Goal: Transaction & Acquisition: Purchase product/service

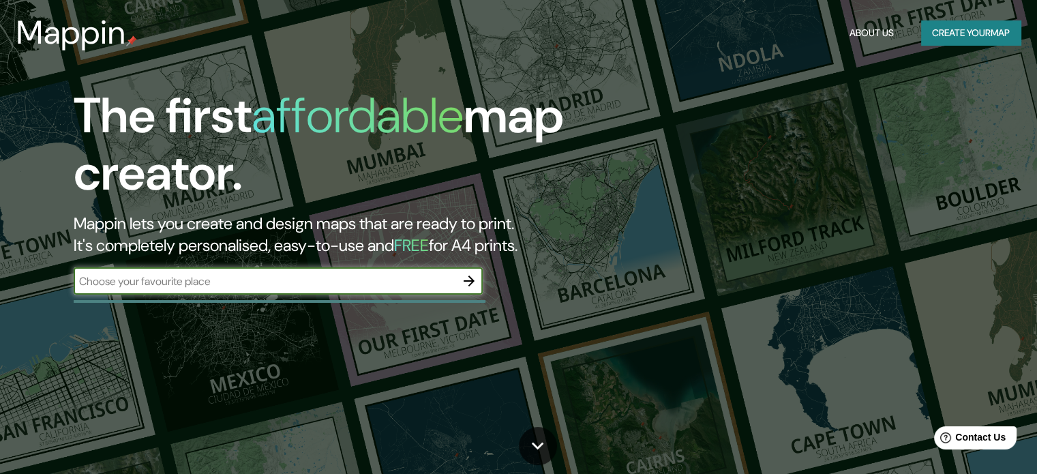
type input "tocopilla [GEOGRAPHIC_DATA]"
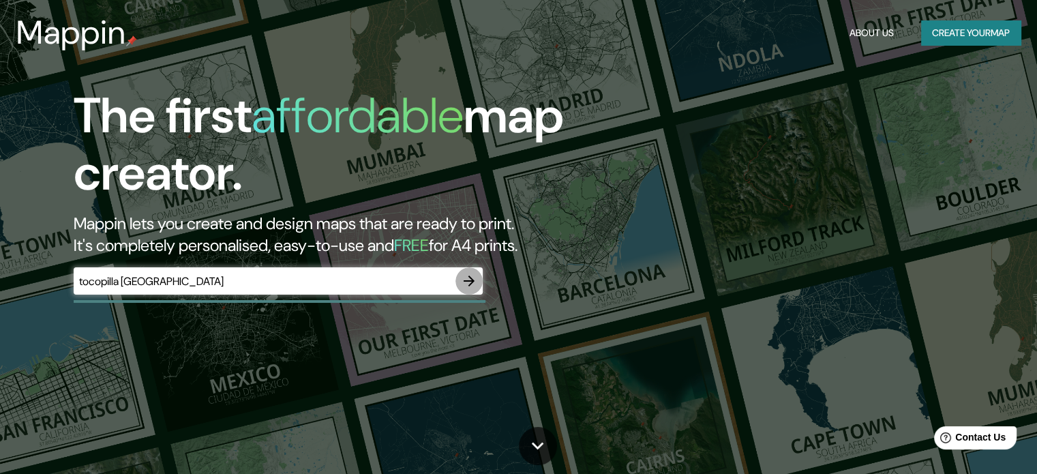
click at [467, 285] on icon "button" at bounding box center [469, 281] width 16 height 16
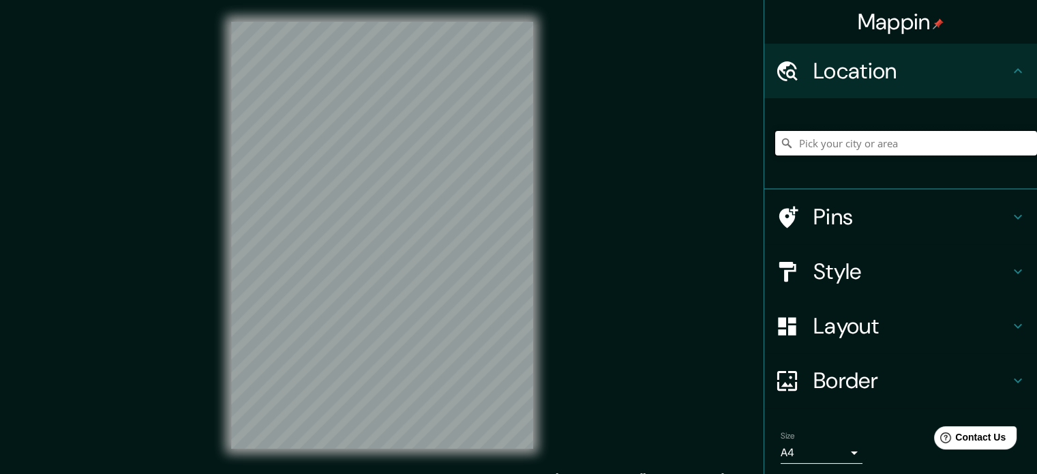
click at [842, 147] on input "Pick your city or area" at bounding box center [906, 143] width 262 height 25
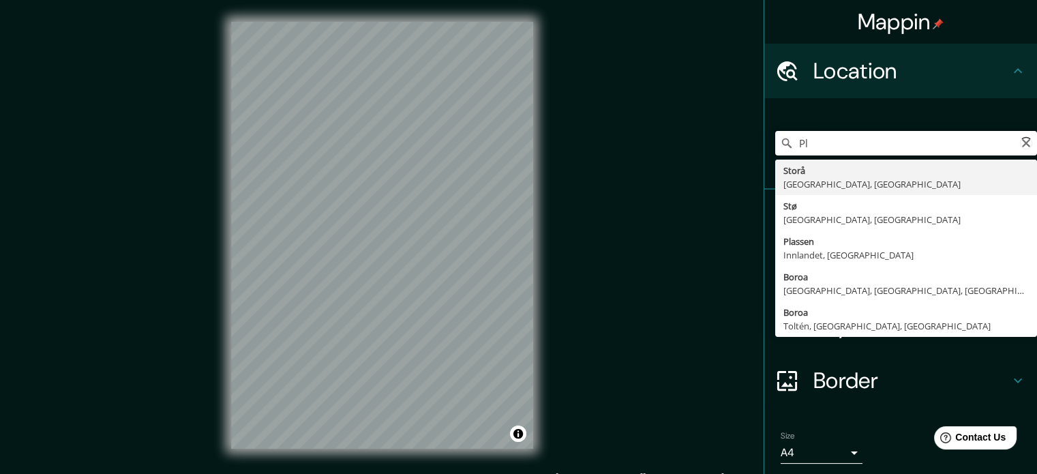
type input "P"
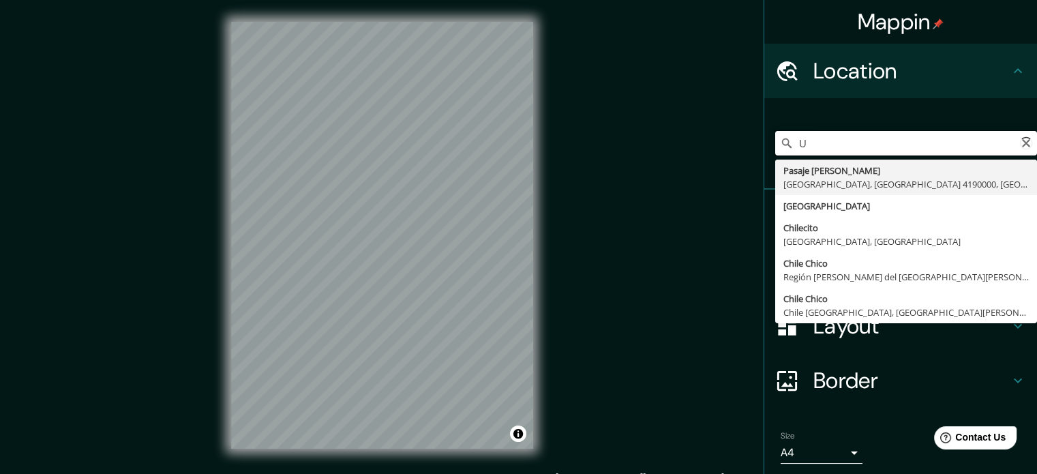
type input "U"
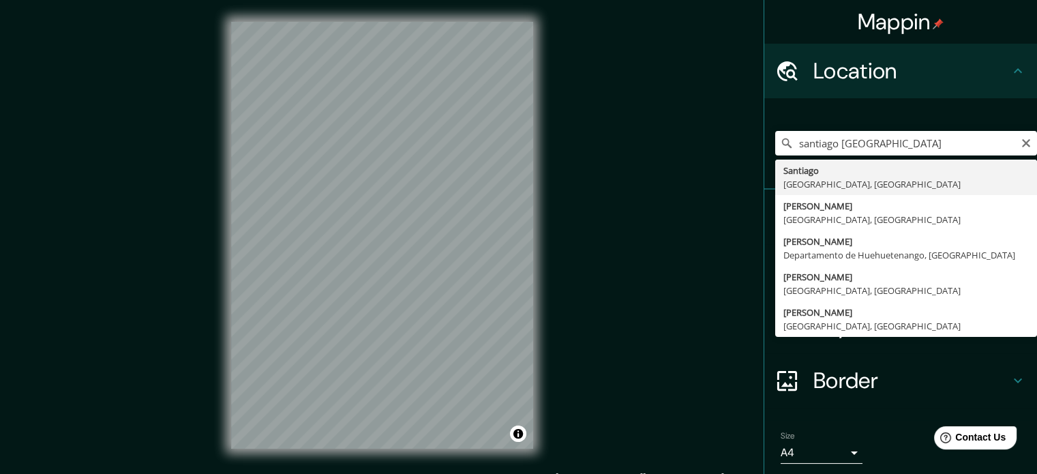
type input "[GEOGRAPHIC_DATA], [GEOGRAPHIC_DATA], [GEOGRAPHIC_DATA]"
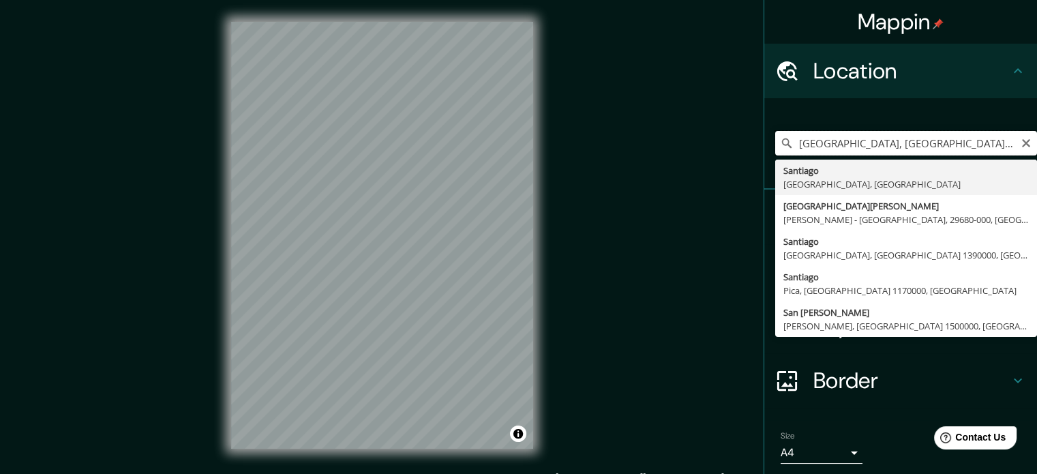
click at [870, 138] on input "[GEOGRAPHIC_DATA], [GEOGRAPHIC_DATA], [GEOGRAPHIC_DATA]" at bounding box center [906, 143] width 262 height 25
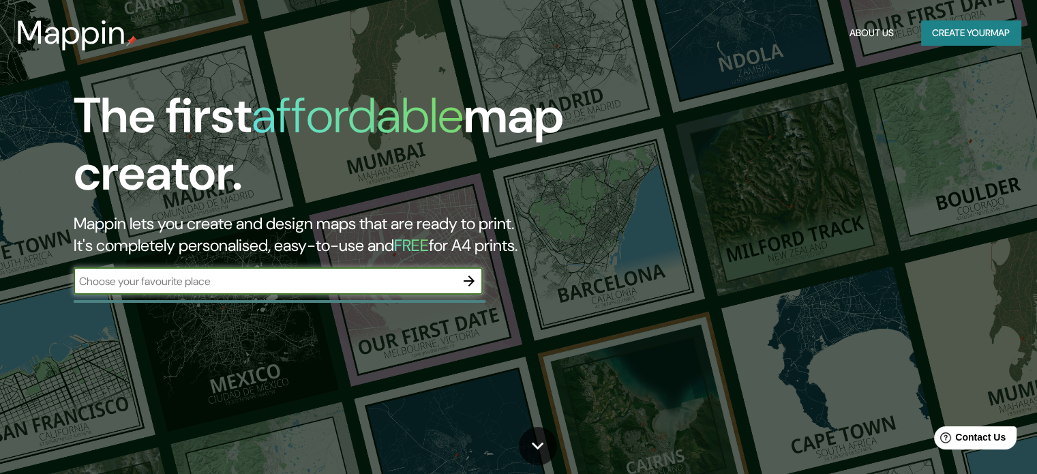
click at [324, 284] on input "text" at bounding box center [265, 281] width 382 height 16
type input "santiago"
click at [465, 288] on icon "button" at bounding box center [469, 281] width 16 height 16
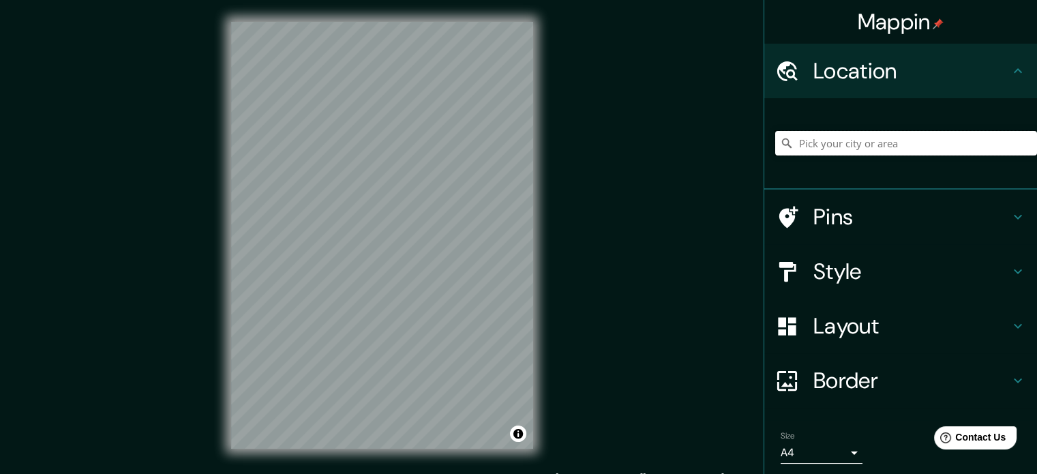
click at [881, 148] on input "Pick your city or area" at bounding box center [906, 143] width 262 height 25
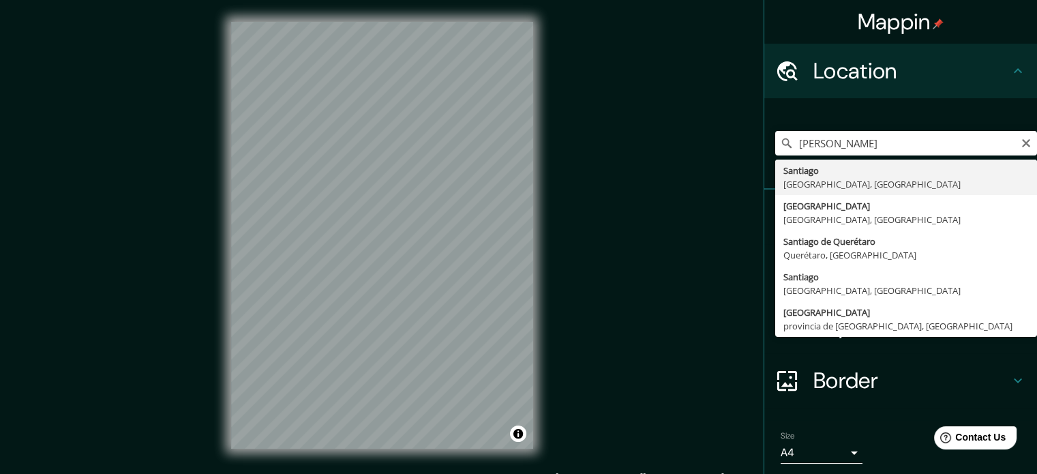
type input "[GEOGRAPHIC_DATA], [GEOGRAPHIC_DATA], [GEOGRAPHIC_DATA]"
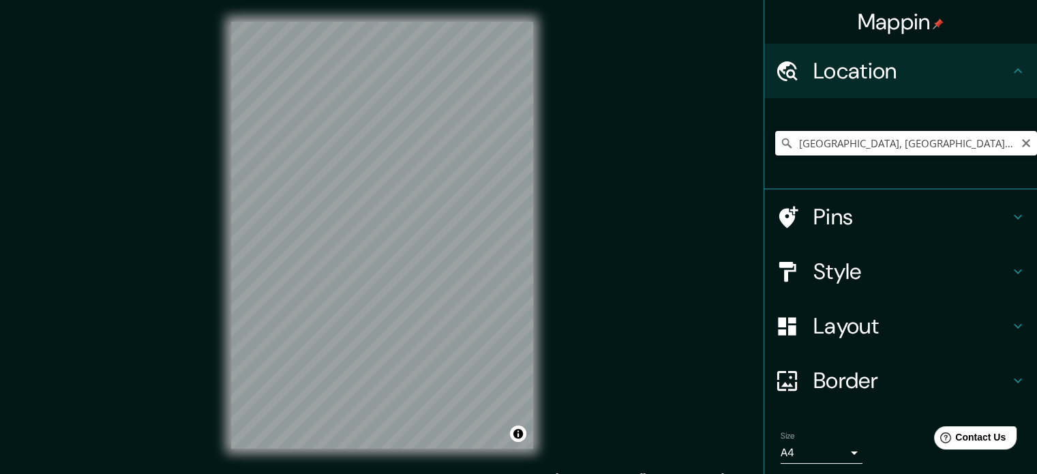
click at [859, 136] on input "[GEOGRAPHIC_DATA], [GEOGRAPHIC_DATA], [GEOGRAPHIC_DATA]" at bounding box center [906, 143] width 262 height 25
click at [839, 458] on body "Mappin Location [GEOGRAPHIC_DATA], [GEOGRAPHIC_DATA], [GEOGRAPHIC_DATA] Pins St…" at bounding box center [518, 237] width 1037 height 474
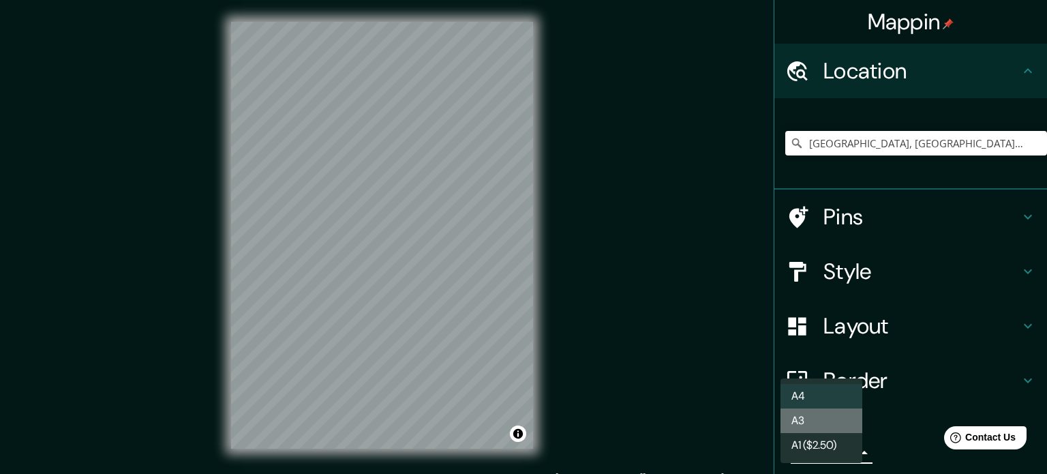
click at [812, 425] on li "A3" at bounding box center [821, 420] width 82 height 25
type input "a4"
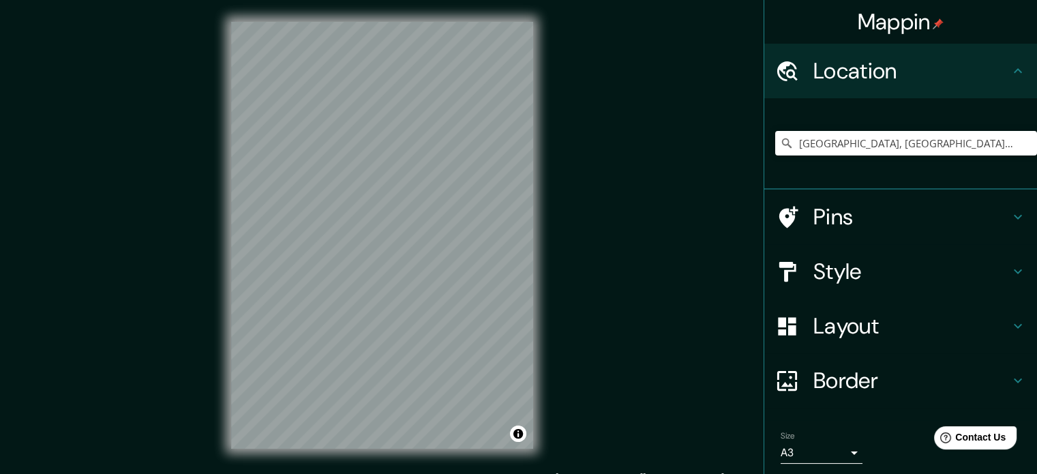
click at [202, 224] on div "Mappin Location [GEOGRAPHIC_DATA], [GEOGRAPHIC_DATA], [GEOGRAPHIC_DATA] Pins St…" at bounding box center [518, 246] width 1037 height 492
click at [930, 333] on h4 "Layout" at bounding box center [911, 325] width 196 height 27
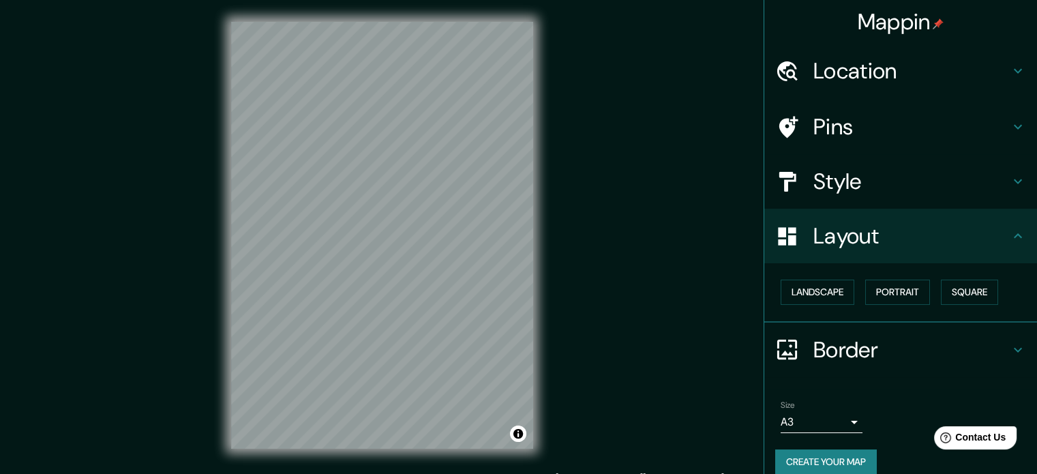
click at [948, 242] on h4 "Layout" at bounding box center [911, 235] width 196 height 27
click at [922, 184] on h4 "Style" at bounding box center [911, 181] width 196 height 27
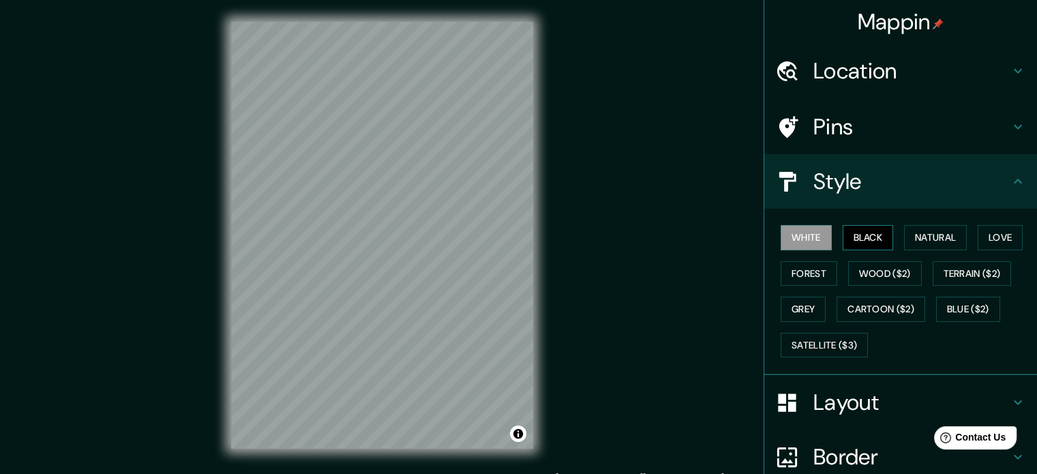
click at [861, 236] on button "Black" at bounding box center [867, 237] width 51 height 25
click at [796, 243] on button "White" at bounding box center [805, 237] width 51 height 25
click at [858, 236] on button "Black" at bounding box center [867, 237] width 51 height 25
click at [831, 397] on h4 "Layout" at bounding box center [911, 401] width 196 height 27
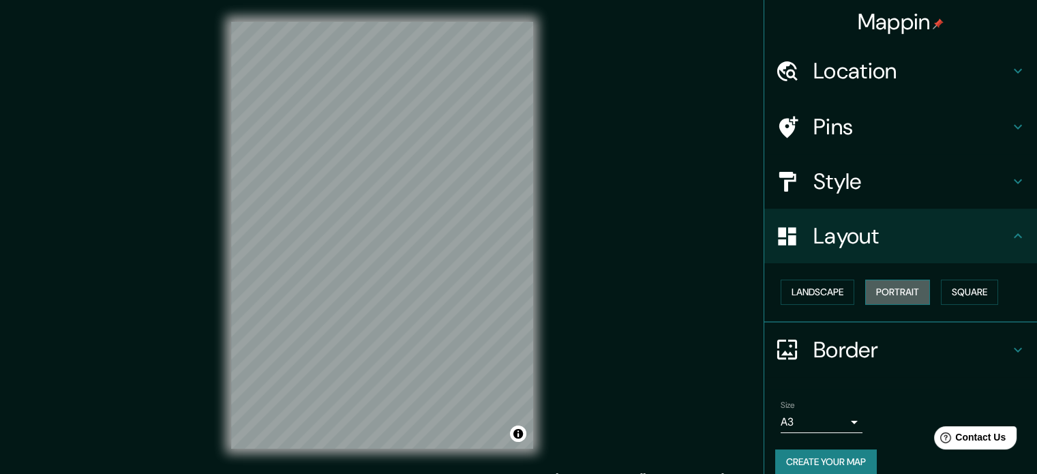
click at [904, 294] on button "Portrait" at bounding box center [897, 291] width 65 height 25
click at [818, 299] on button "Landscape" at bounding box center [817, 291] width 74 height 25
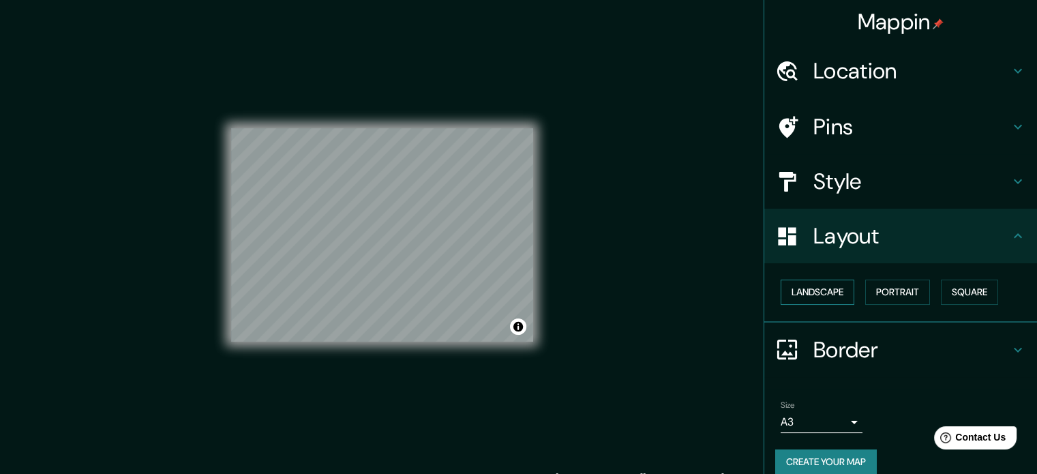
click at [806, 294] on button "Landscape" at bounding box center [817, 291] width 74 height 25
click at [840, 198] on div "Style" at bounding box center [900, 181] width 273 height 55
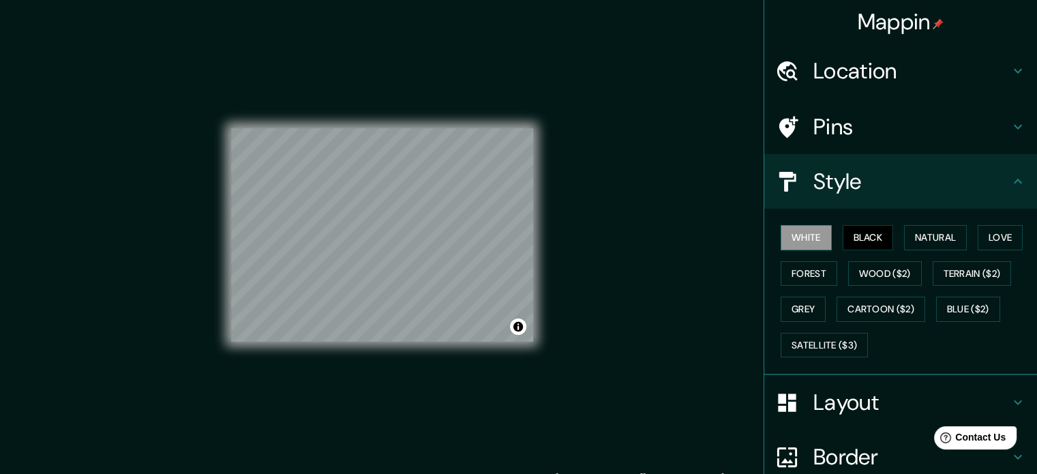
click at [797, 236] on button "White" at bounding box center [805, 237] width 51 height 25
click at [668, 228] on div "Mappin Location [GEOGRAPHIC_DATA], [GEOGRAPHIC_DATA], [GEOGRAPHIC_DATA] Pins St…" at bounding box center [518, 246] width 1037 height 492
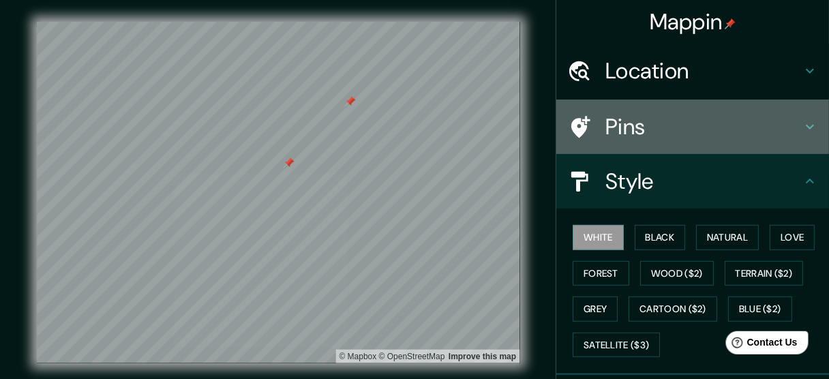
click at [661, 126] on h4 "Pins" at bounding box center [703, 126] width 196 height 27
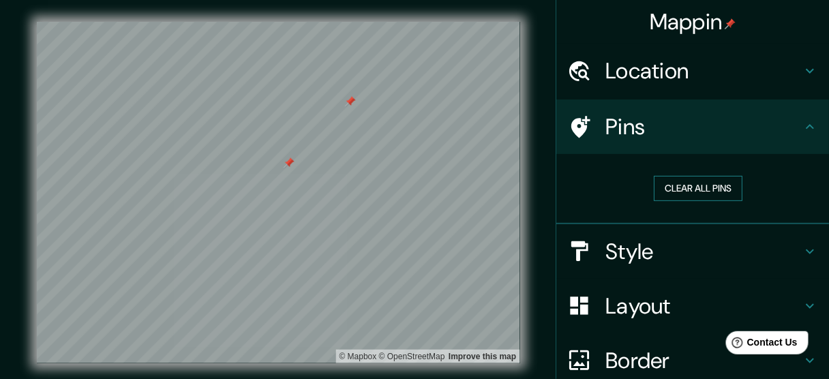
click at [676, 185] on button "Clear all pins" at bounding box center [698, 188] width 89 height 25
click at [685, 189] on button "Clear all pins" at bounding box center [698, 188] width 89 height 25
click at [720, 262] on h4 "Style" at bounding box center [703, 251] width 196 height 27
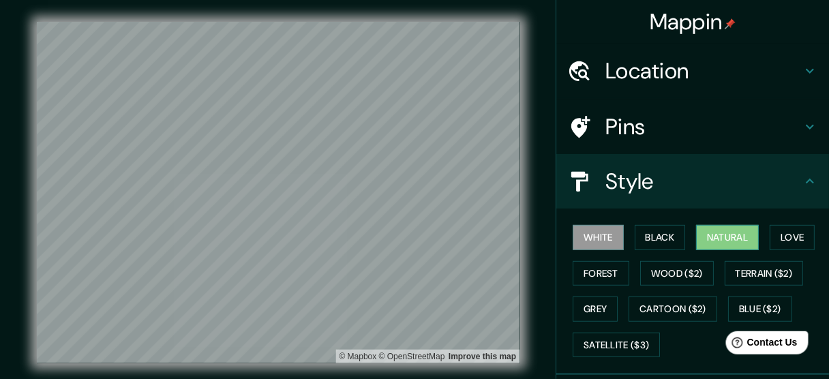
click at [741, 236] on button "Natural" at bounding box center [727, 237] width 63 height 25
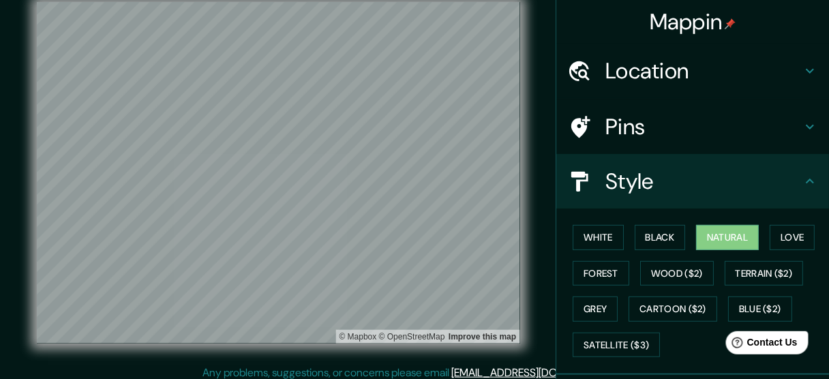
scroll to position [27, 0]
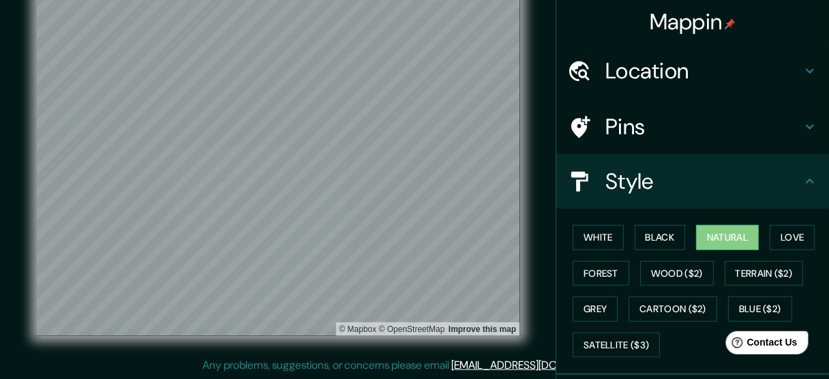
click at [357, 0] on html "Mappin Location [GEOGRAPHIC_DATA], [GEOGRAPHIC_DATA], [GEOGRAPHIC_DATA] Pins St…" at bounding box center [414, 162] width 829 height 379
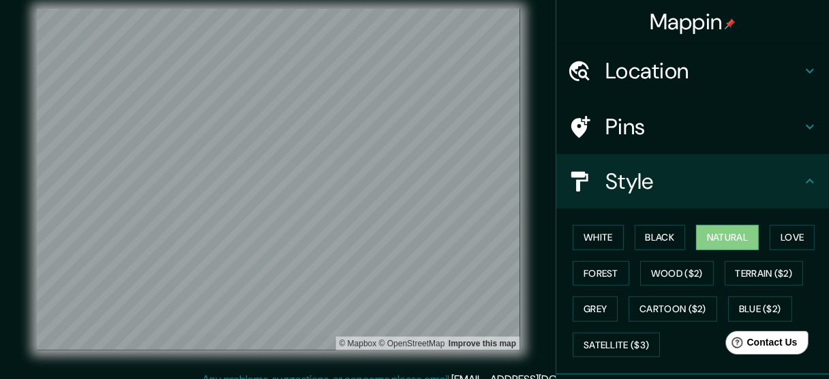
scroll to position [0, 0]
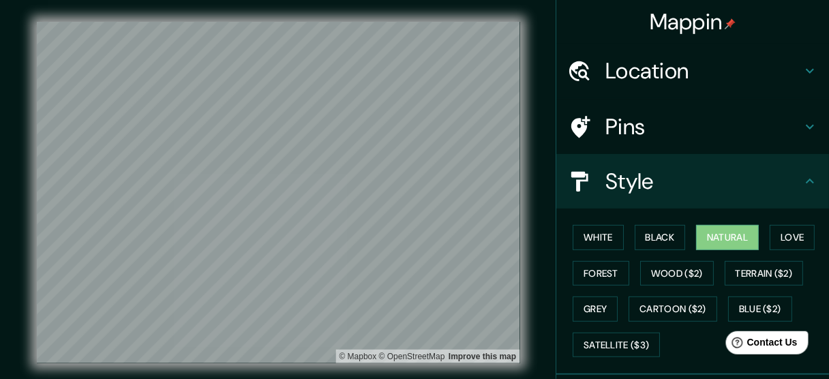
click at [696, 70] on h4 "Location" at bounding box center [703, 70] width 196 height 27
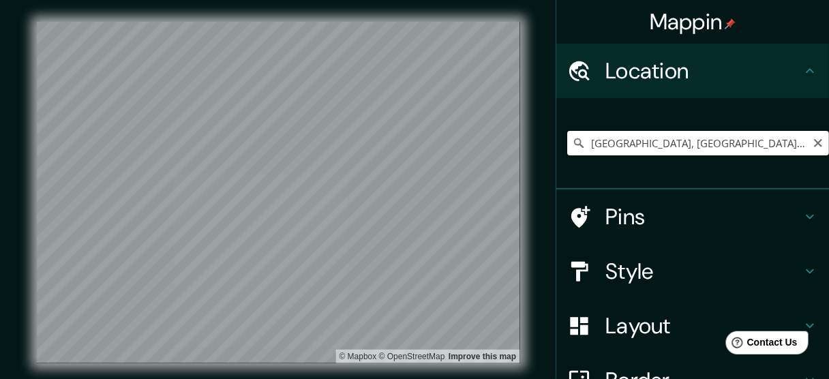
click at [731, 146] on input "[GEOGRAPHIC_DATA], [GEOGRAPHIC_DATA], [GEOGRAPHIC_DATA]" at bounding box center [698, 143] width 262 height 25
drag, startPoint x: 620, startPoint y: 142, endPoint x: 613, endPoint y: 143, distance: 6.8
click at [613, 143] on input "[GEOGRAPHIC_DATA], [GEOGRAPHIC_DATA], [GEOGRAPHIC_DATA]" at bounding box center [698, 143] width 262 height 25
click at [490, 148] on div "Mappin Location [GEOGRAPHIC_DATA], [GEOGRAPHIC_DATA], [GEOGRAPHIC_DATA] Pins St…" at bounding box center [414, 203] width 829 height 406
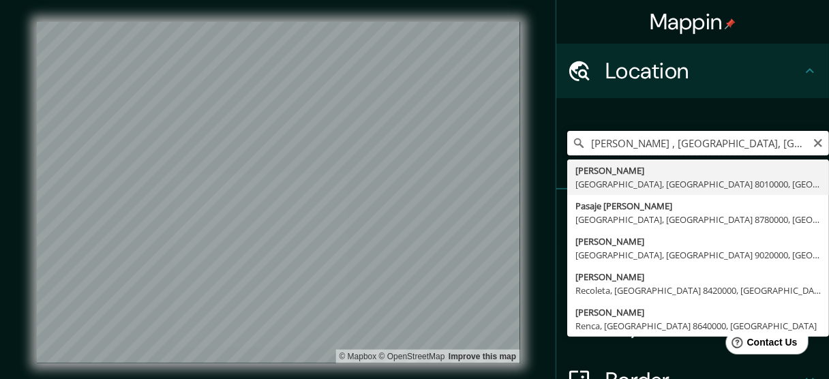
click at [580, 143] on input "[PERSON_NAME] , [GEOGRAPHIC_DATA], [GEOGRAPHIC_DATA]" at bounding box center [698, 143] width 262 height 25
type input "[PERSON_NAME], [GEOGRAPHIC_DATA], [GEOGRAPHIC_DATA] 8010000, [GEOGRAPHIC_DATA]"
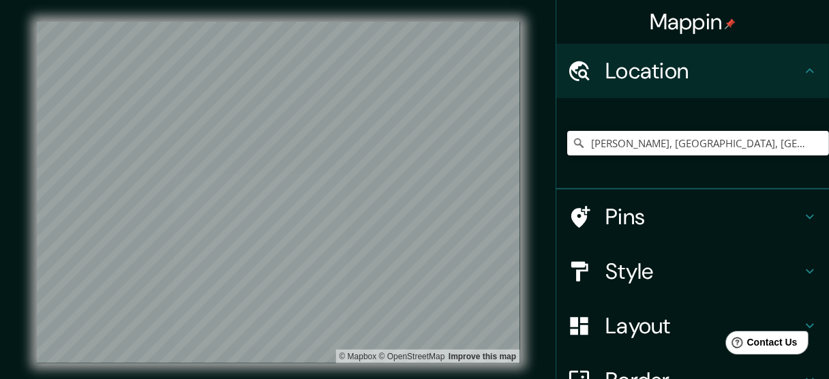
click at [0, 165] on div "© Mapbox © OpenStreetMap Improve this map" at bounding box center [278, 192] width 746 height 341
click at [748, 158] on div "[PERSON_NAME], [GEOGRAPHIC_DATA], [GEOGRAPHIC_DATA] 8010000, [GEOGRAPHIC_DATA]" at bounding box center [698, 143] width 262 height 68
click at [812, 139] on icon "Clear" at bounding box center [817, 143] width 11 height 11
paste input "-33.4405832590619, -70.63715399429891"
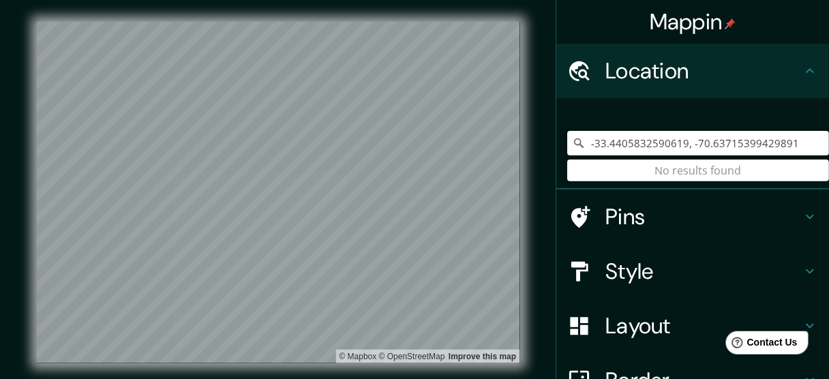
type input "-33.4405832590619, -70.63715399429891"
